Goal: Task Accomplishment & Management: Use online tool/utility

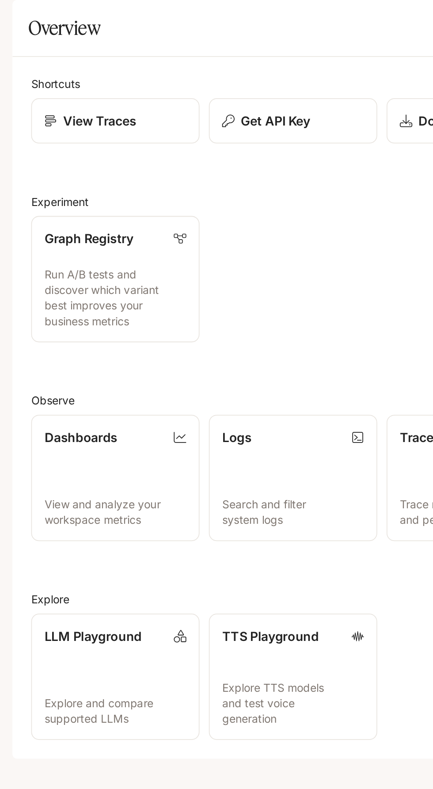
click at [16, 12] on icon "open drawer" at bounding box center [15, 12] width 8 height 6
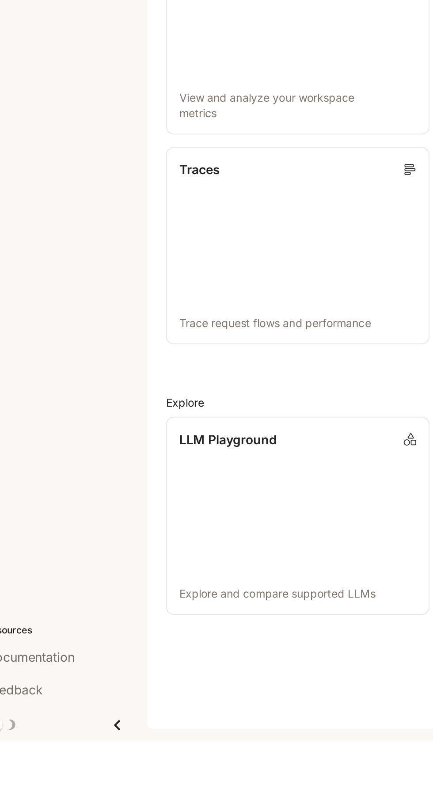
click at [172, 655] on link "LLM Playground Explore and compare supported LLMs" at bounding box center [184, 661] width 149 height 112
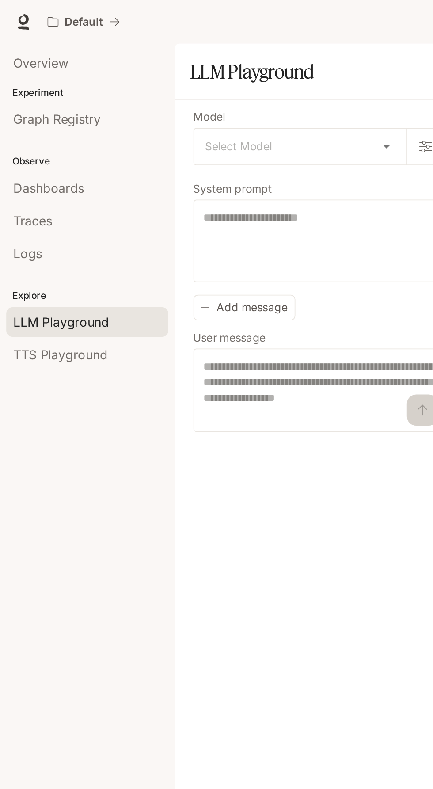
click at [42, 110] on span "Dashboards" at bounding box center [28, 106] width 40 height 11
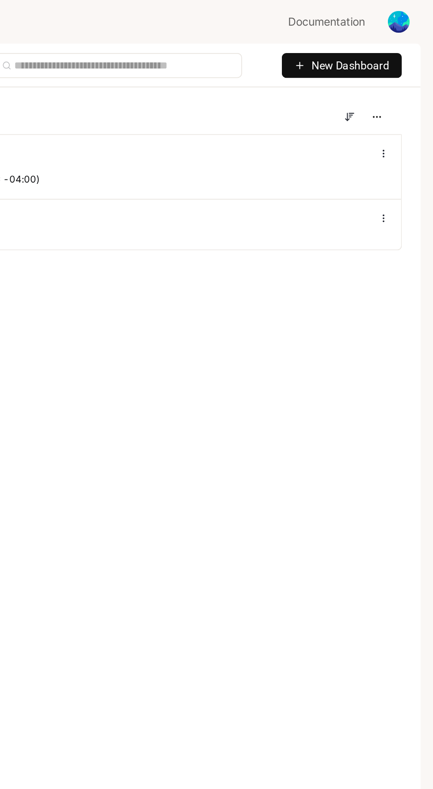
click at [390, 37] on span "New Dashboard" at bounding box center [386, 37] width 44 height 10
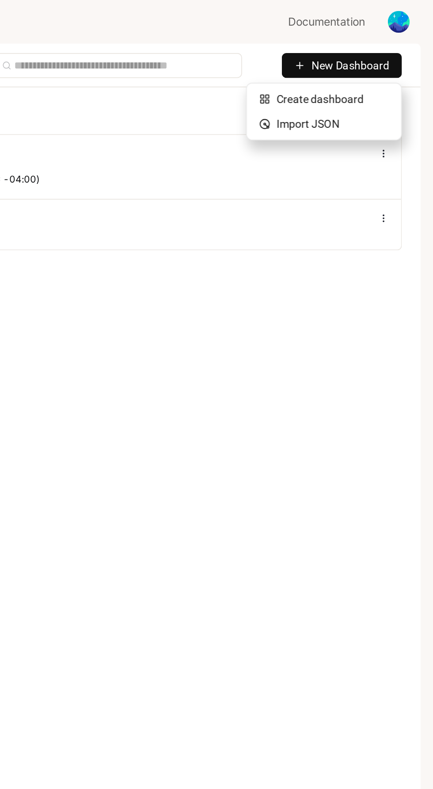
click at [376, 57] on div "Create dashboard" at bounding box center [370, 56] width 73 height 10
